Goal: Check status: Check status

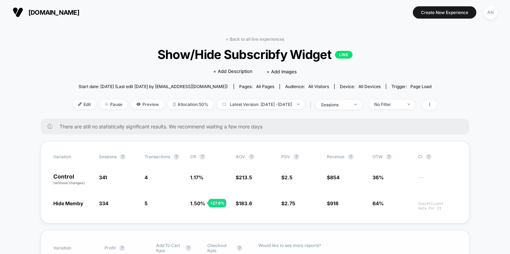
scroll to position [33, 0]
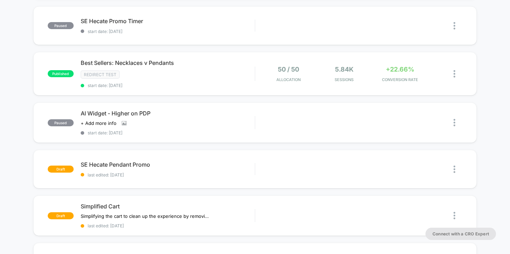
scroll to position [253, 0]
click at [219, 84] on span "start date: [DATE]" at bounding box center [168, 84] width 174 height 5
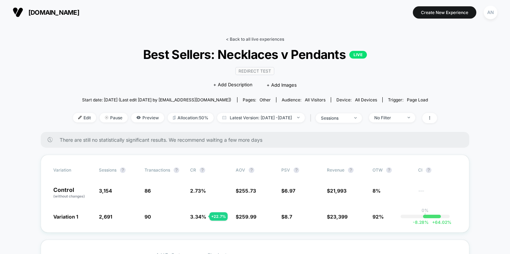
click at [251, 39] on link "< Back to all live experiences" at bounding box center [255, 38] width 58 height 5
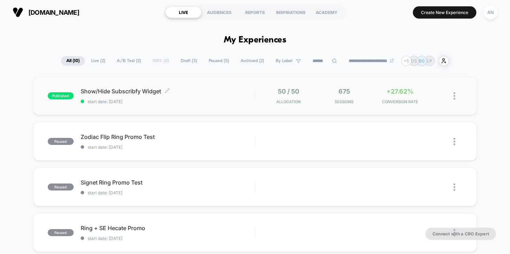
click at [216, 95] on div "Show/Hide Subscribfy Widget Click to edit experience details Click to edit expe…" at bounding box center [168, 96] width 174 height 16
